Goal: Communication & Community: Answer question/provide support

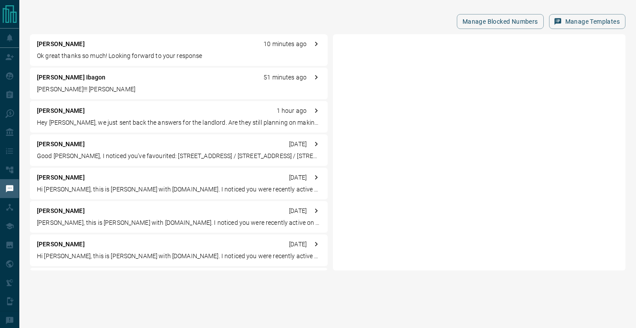
click at [137, 58] on p "Ok great thanks so much! Looking forward to your response" at bounding box center [179, 55] width 284 height 9
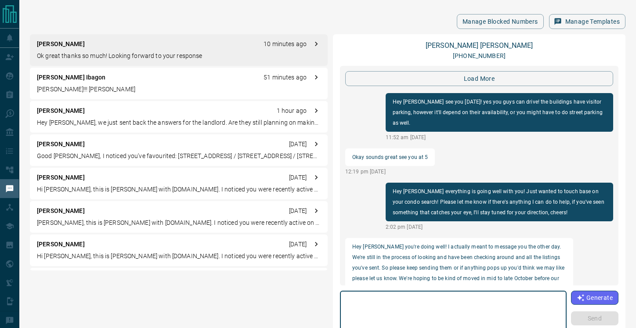
scroll to position [1044, 0]
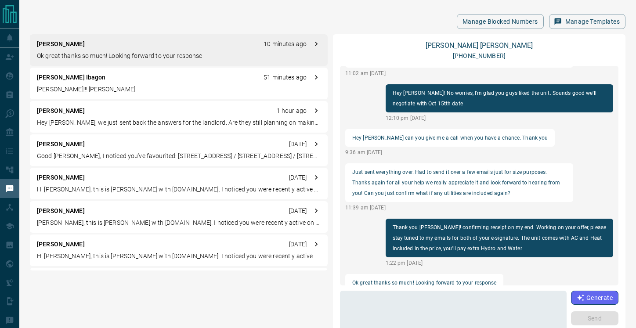
click at [132, 111] on div "[PERSON_NAME] 1 hour ago" at bounding box center [179, 110] width 284 height 9
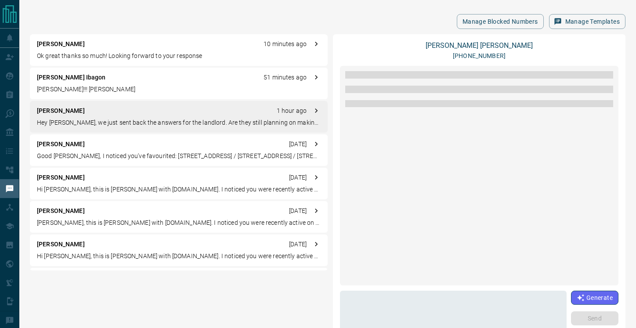
scroll to position [949, 0]
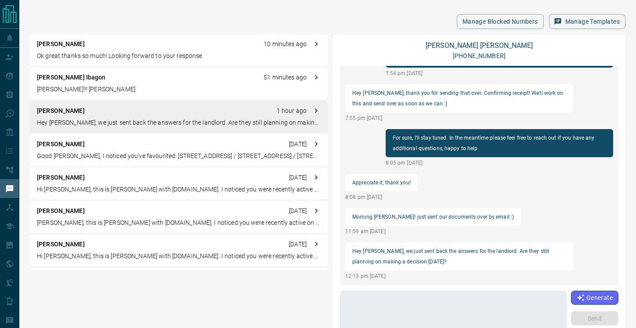
click at [133, 152] on p "Good [PERSON_NAME], I noticed you've favourited: [STREET_ADDRESS] / [STREET_ADD…" at bounding box center [179, 156] width 284 height 9
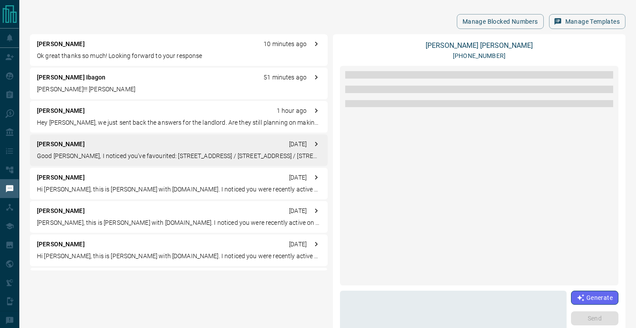
scroll to position [0, 0]
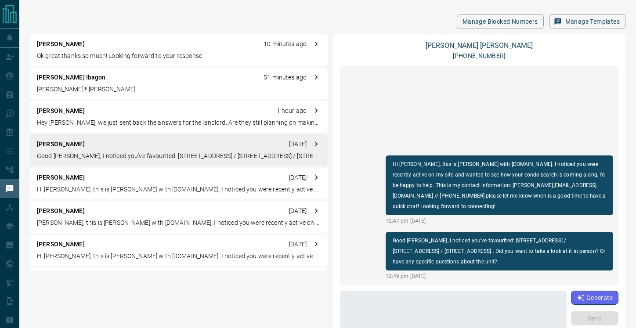
click at [118, 87] on p "[PERSON_NAME]!!! [PERSON_NAME]" at bounding box center [179, 89] width 284 height 9
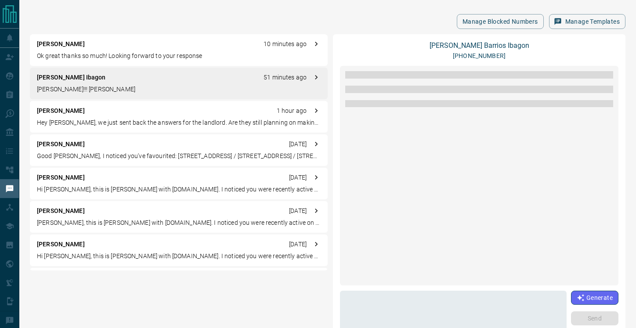
scroll to position [928, 0]
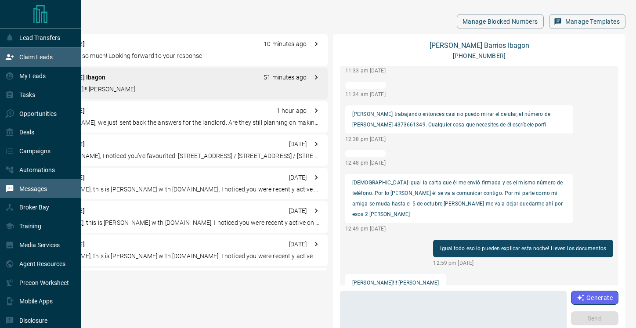
click at [14, 57] on icon at bounding box center [9, 57] width 9 height 9
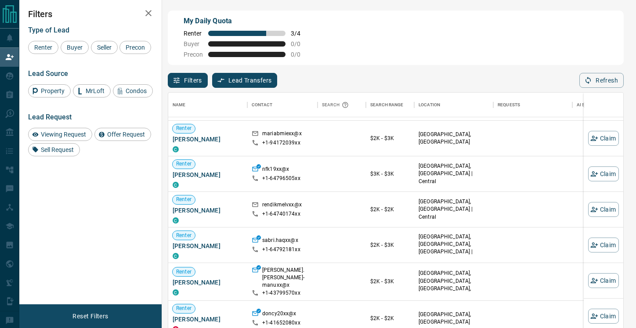
scroll to position [134, 0]
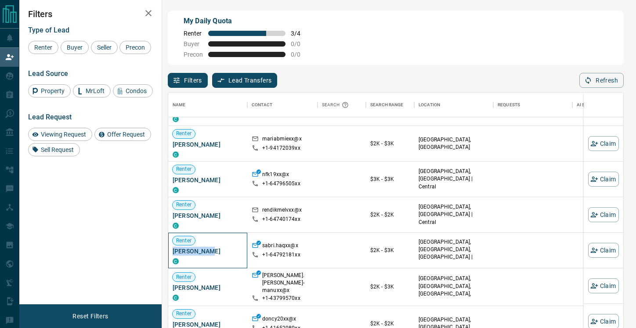
drag, startPoint x: 206, startPoint y: 252, endPoint x: 173, endPoint y: 252, distance: 32.1
click at [173, 252] on span "[PERSON_NAME]" at bounding box center [208, 251] width 70 height 9
copy span "[PERSON_NAME]"
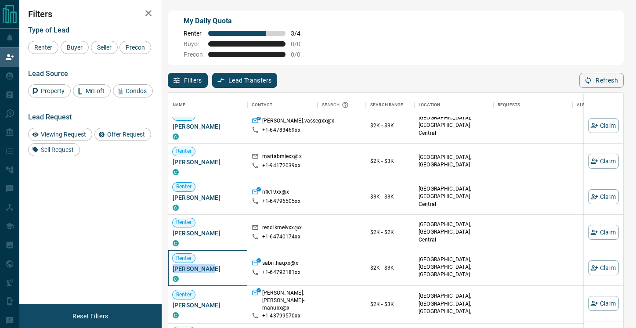
scroll to position [115, 0]
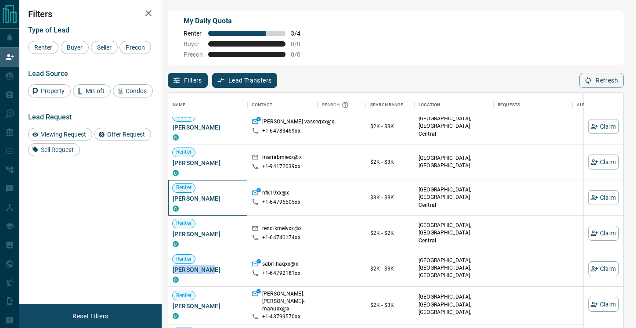
drag, startPoint x: 224, startPoint y: 199, endPoint x: 172, endPoint y: 200, distance: 51.8
click at [172, 200] on div "[PERSON_NAME] C" at bounding box center [207, 198] width 79 height 36
copy span "[PERSON_NAME]"
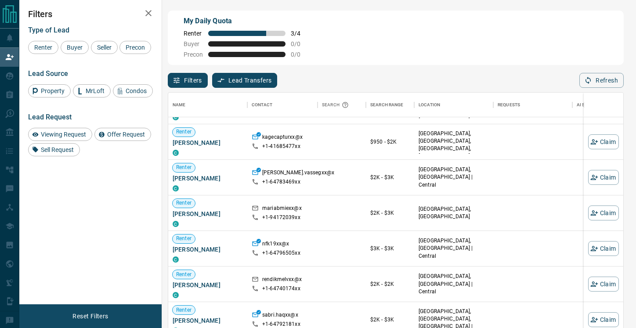
scroll to position [33, 0]
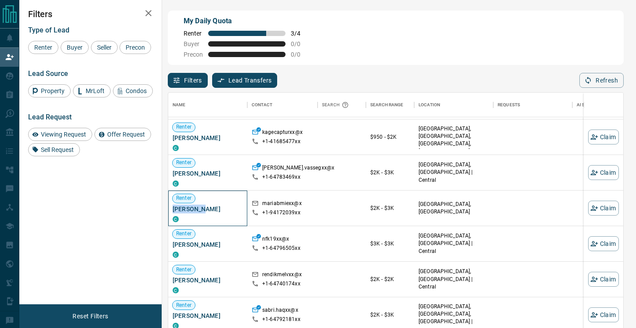
drag, startPoint x: 200, startPoint y: 209, endPoint x: 173, endPoint y: 211, distance: 27.7
click at [173, 211] on span "[PERSON_NAME]" at bounding box center [208, 209] width 70 height 9
copy span "[PERSON_NAME]"
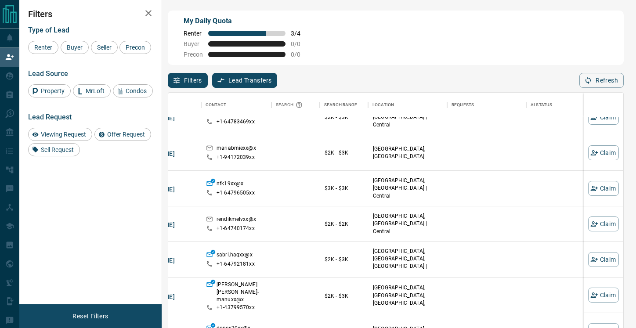
scroll to position [89, 0]
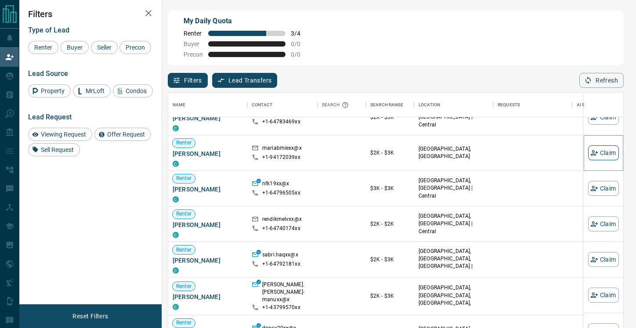
click at [606, 149] on button "Claim" at bounding box center [603, 152] width 31 height 15
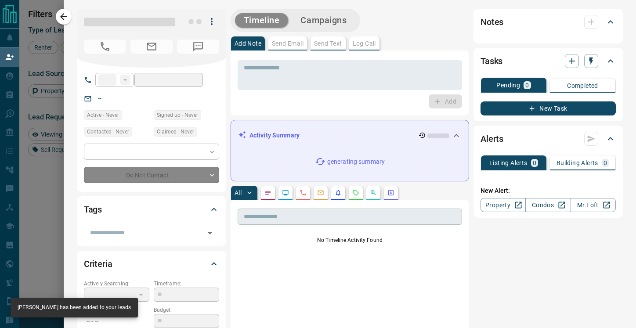
type input "**"
type input "**********"
type input "**"
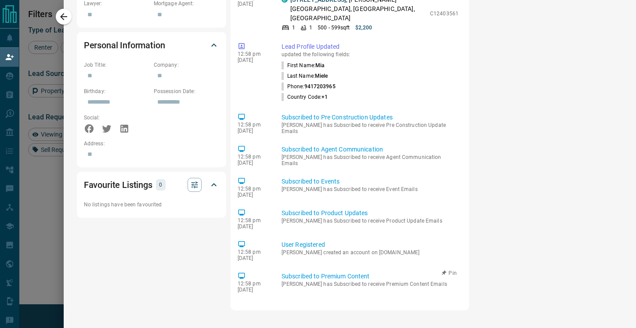
scroll to position [0, 0]
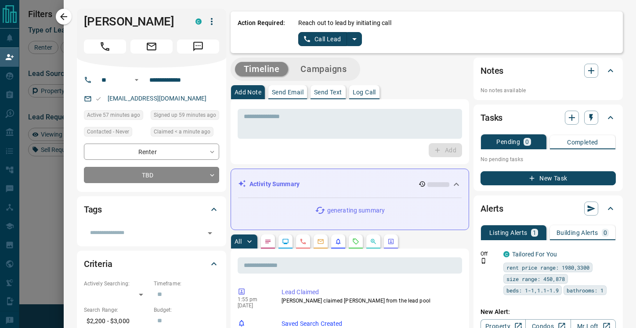
click at [328, 41] on button "Call Lead" at bounding box center [322, 39] width 49 height 14
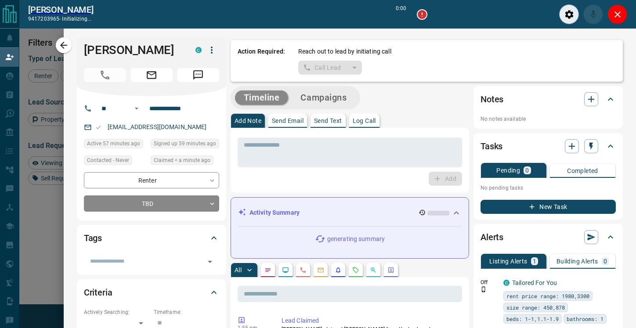
scroll to position [226, 455]
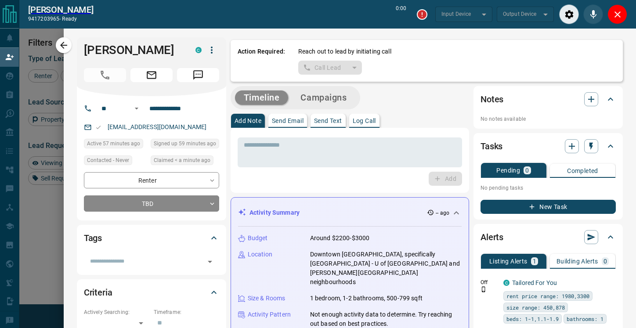
type input "*******"
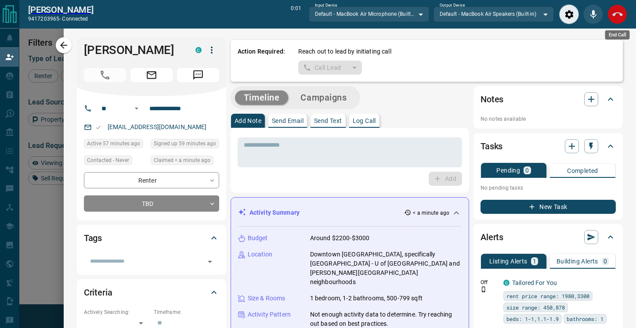
click at [623, 14] on button "End Call" at bounding box center [617, 14] width 20 height 20
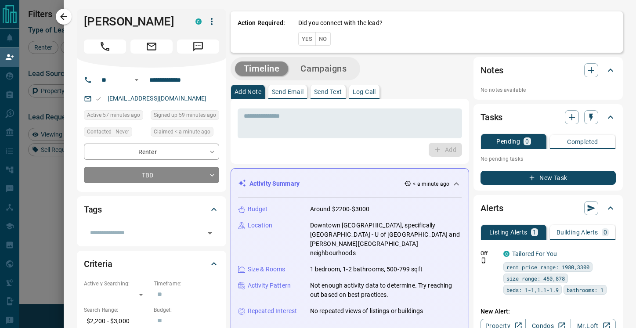
scroll to position [248, 455]
click at [318, 38] on button "No" at bounding box center [322, 39] width 15 height 14
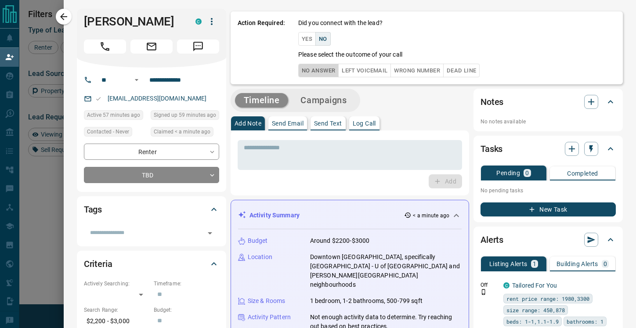
click at [324, 76] on button "No Answer" at bounding box center [318, 71] width 40 height 14
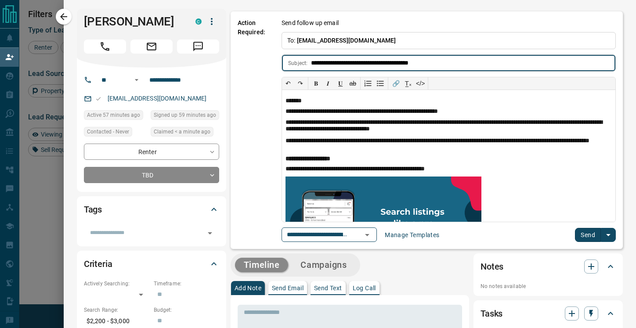
click at [592, 233] on button "Send" at bounding box center [588, 235] width 26 height 14
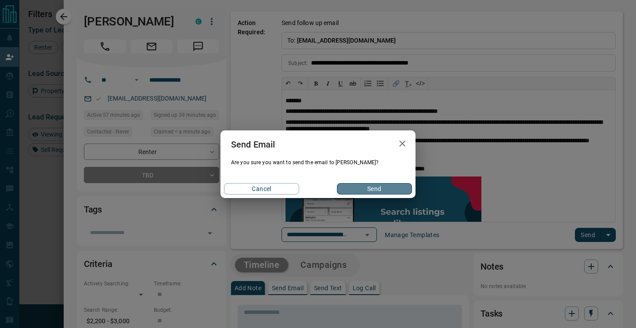
click at [379, 192] on button "Send" at bounding box center [374, 188] width 75 height 11
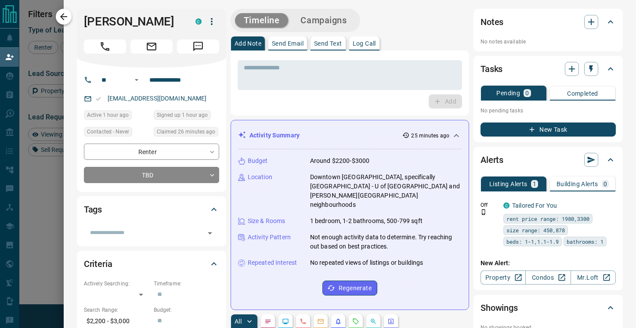
click at [66, 14] on icon "button" at bounding box center [63, 16] width 11 height 11
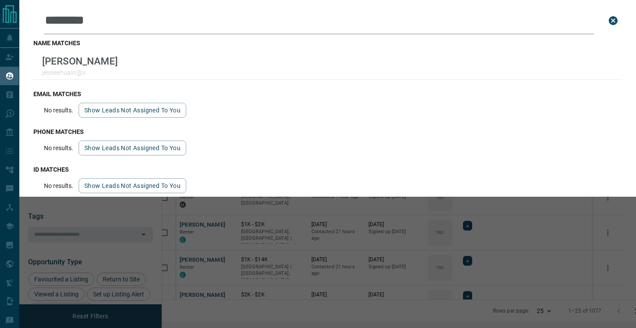
click at [386, 253] on div "Leads Search Bar ******** Search for a lead by name, email, phone, or id name m…" at bounding box center [337, 164] width 636 height 328
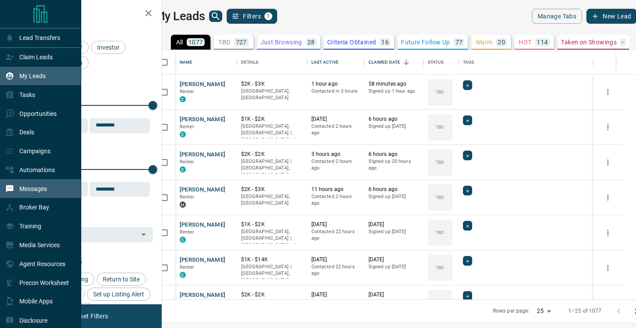
click at [26, 192] on p "Messages" at bounding box center [33, 188] width 28 height 7
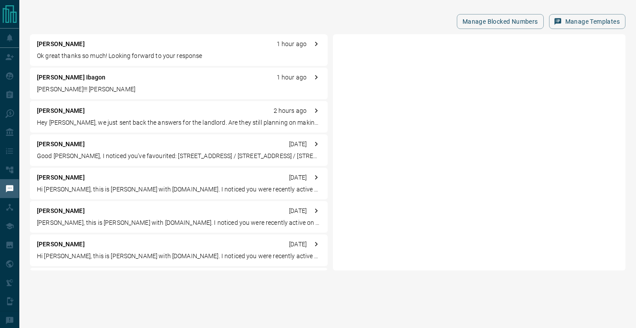
click at [178, 50] on div "Taylor Smith 1 hour ago Ok great thanks so much! Looking forward to your respon…" at bounding box center [179, 50] width 298 height 32
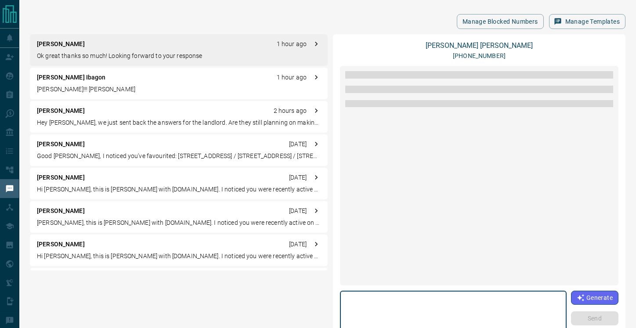
scroll to position [1044, 0]
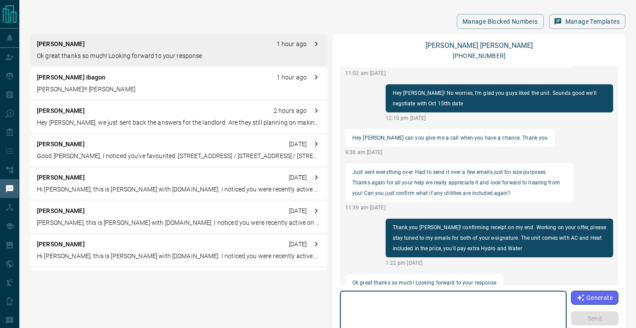
click at [456, 304] on textarea at bounding box center [453, 313] width 214 height 37
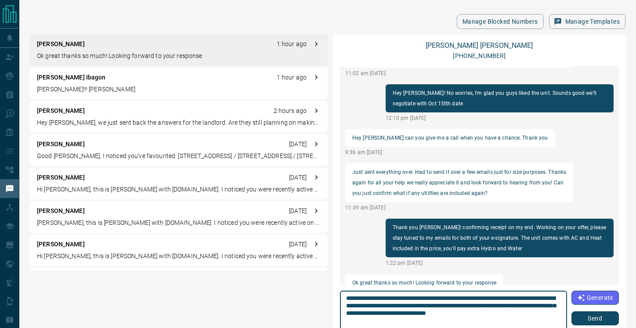
click at [466, 313] on textarea "**********" at bounding box center [453, 313] width 215 height 37
click at [540, 315] on textarea "**********" at bounding box center [453, 313] width 215 height 37
type textarea "**********"
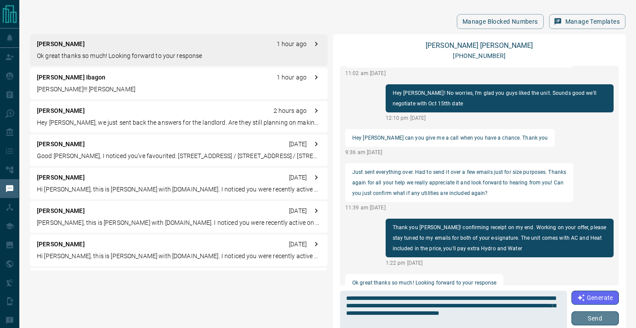
click at [591, 317] on button "Send" at bounding box center [594, 318] width 47 height 14
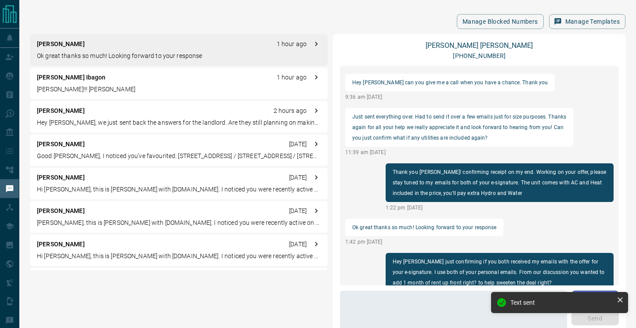
scroll to position [1055, 0]
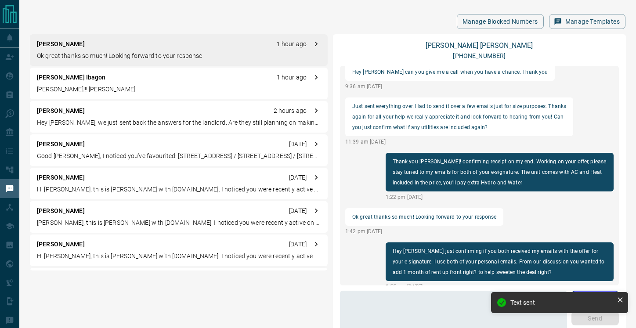
click at [89, 90] on p "[PERSON_NAME]!!! [PERSON_NAME]" at bounding box center [179, 89] width 284 height 9
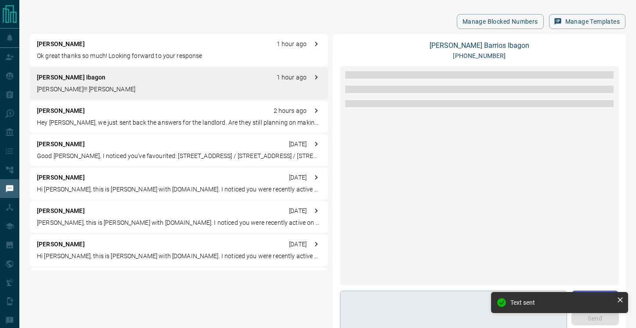
scroll to position [928, 0]
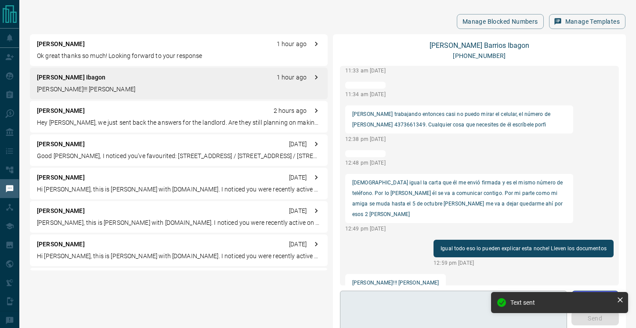
click at [392, 307] on textarea at bounding box center [453, 313] width 215 height 37
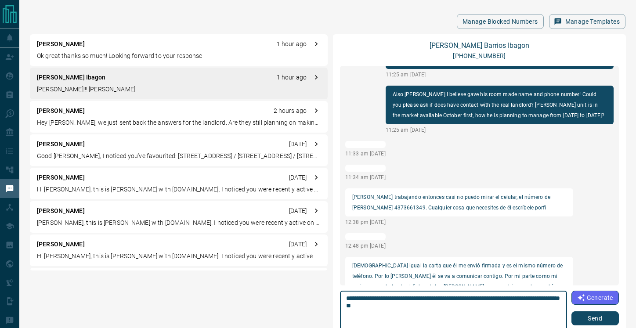
scroll to position [846, 0]
type textarea "**********"
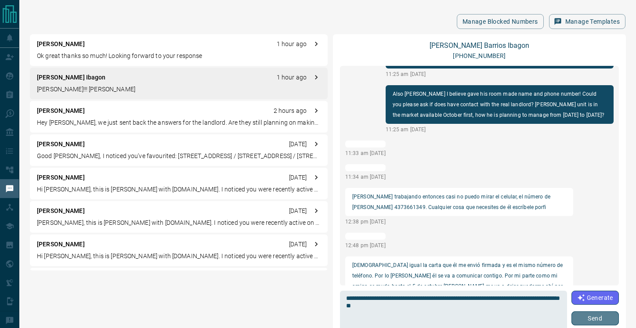
click at [596, 321] on button "Send" at bounding box center [594, 318] width 47 height 14
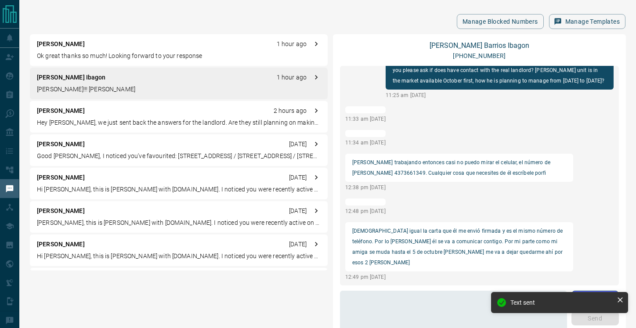
scroll to position [939, 0]
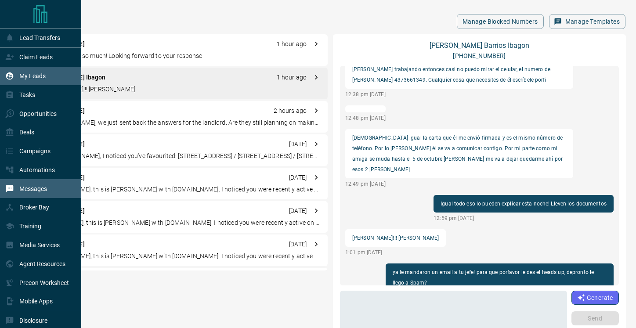
click at [30, 74] on p "My Leads" at bounding box center [32, 75] width 26 height 7
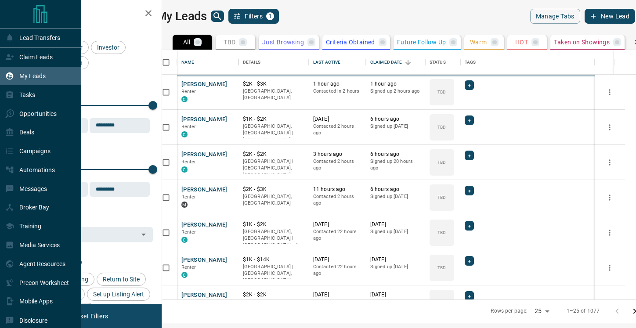
scroll to position [249, 470]
